Goal: Transaction & Acquisition: Purchase product/service

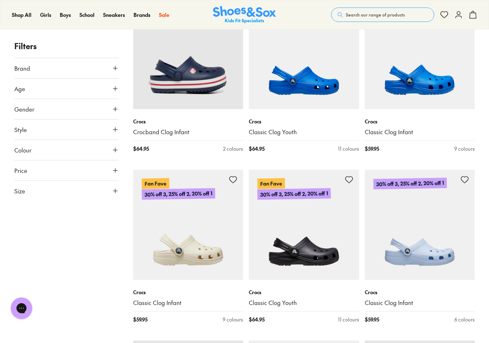
scroll to position [1417, 0]
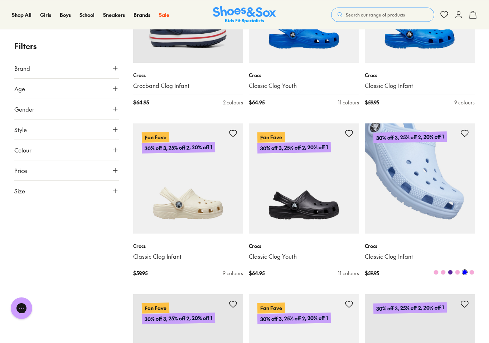
click at [428, 181] on img at bounding box center [420, 178] width 110 height 110
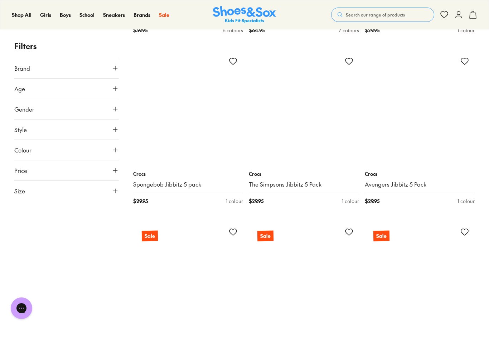
scroll to position [2690, 0]
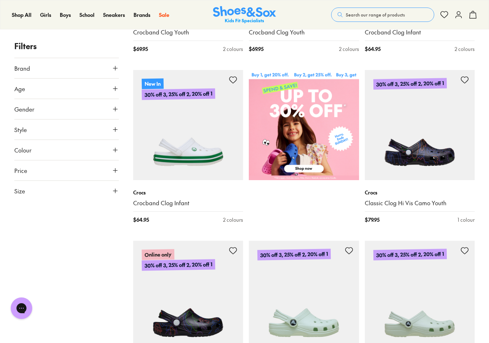
scroll to position [401, 0]
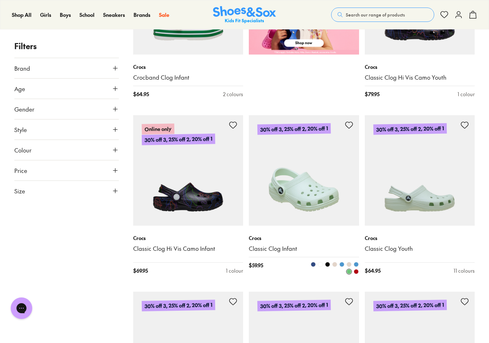
click at [319, 168] on img at bounding box center [304, 170] width 110 height 110
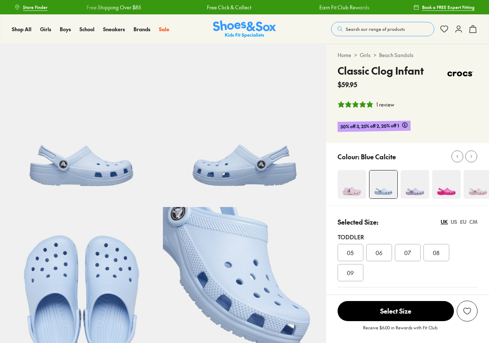
select select "*"
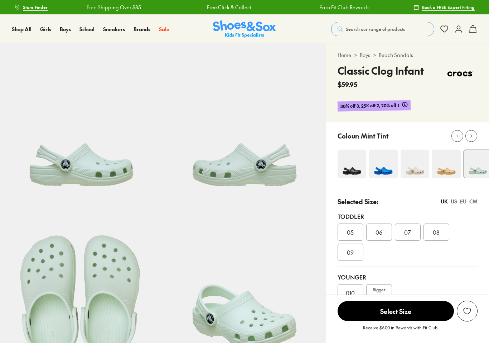
select select "*"
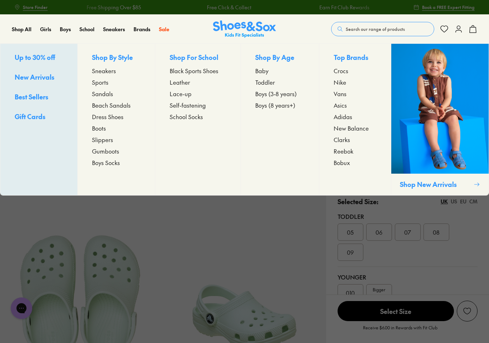
click at [199, 73] on span "Black Sports Shoes" at bounding box center [194, 70] width 49 height 9
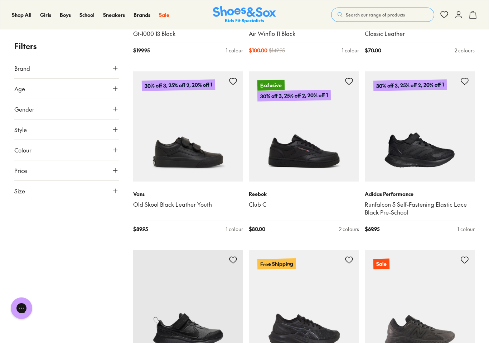
scroll to position [1492, 0]
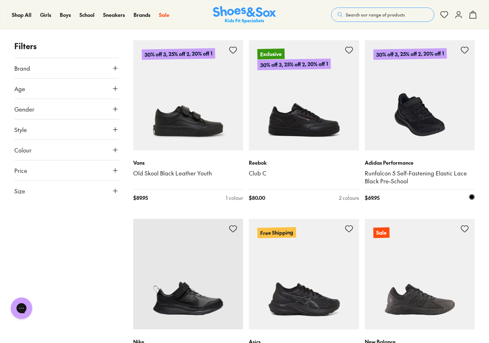
click at [428, 114] on img at bounding box center [420, 95] width 110 height 110
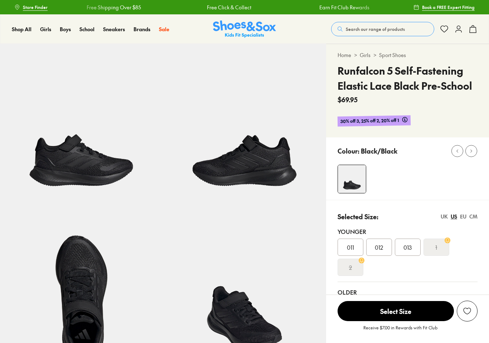
select select "*"
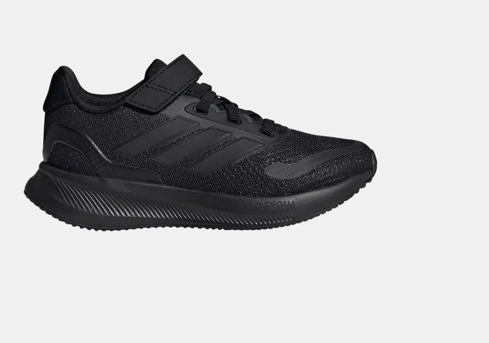
click at [82, 69] on img at bounding box center [81, 125] width 163 height 163
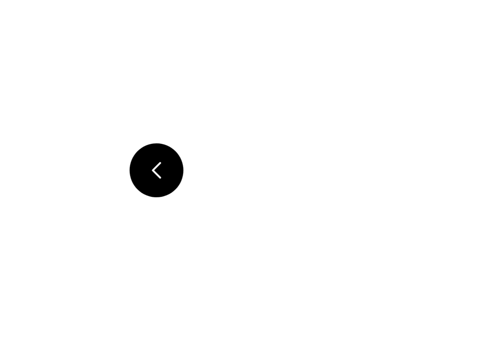
scroll to position [0, 461]
